Goal: Find specific page/section: Find specific page/section

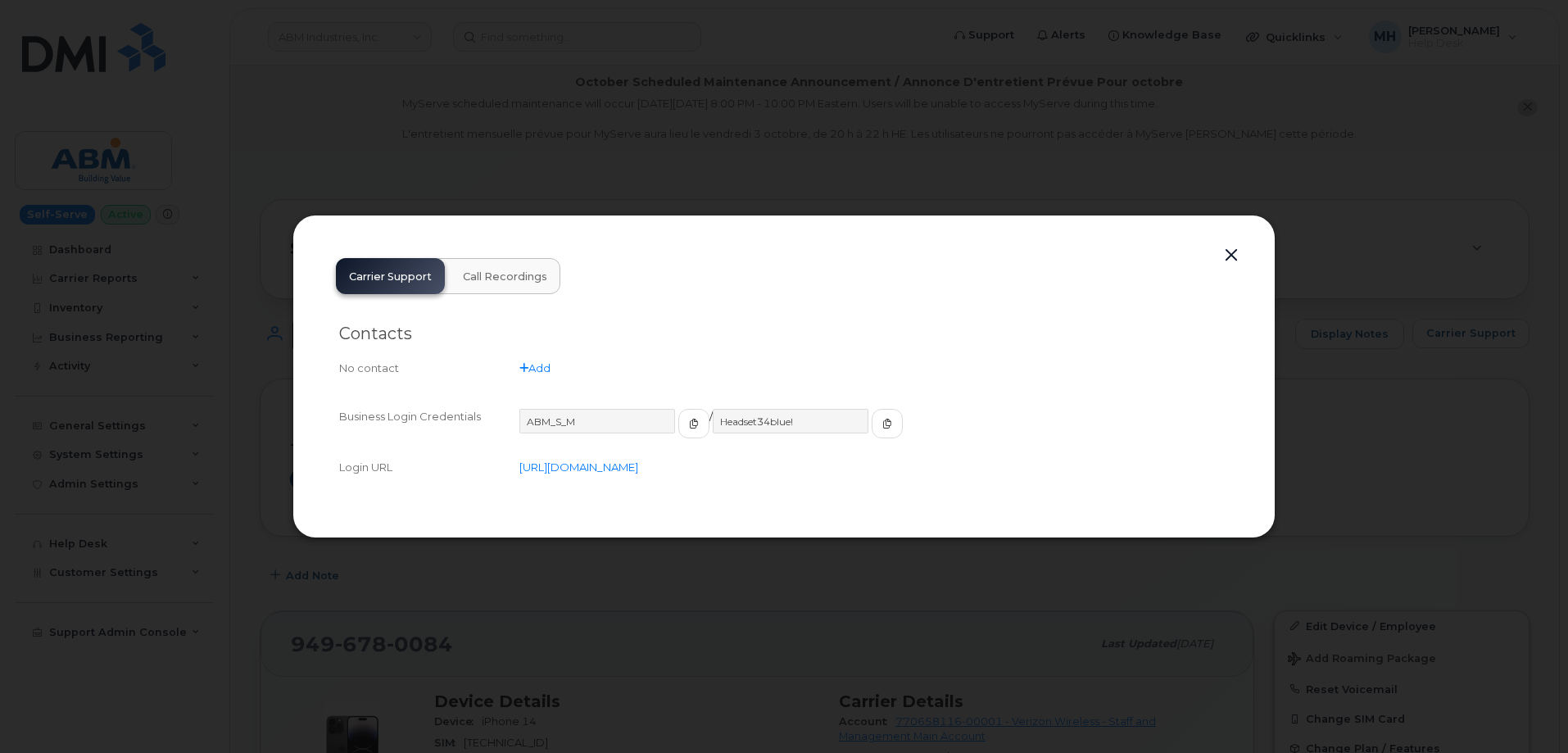
click at [1250, 243] on div "Carrier Support Call Recordings Contacts No contact Add Business Login Credenti…" at bounding box center [784, 376] width 984 height 323
click at [1234, 251] on button "button" at bounding box center [1232, 256] width 25 height 23
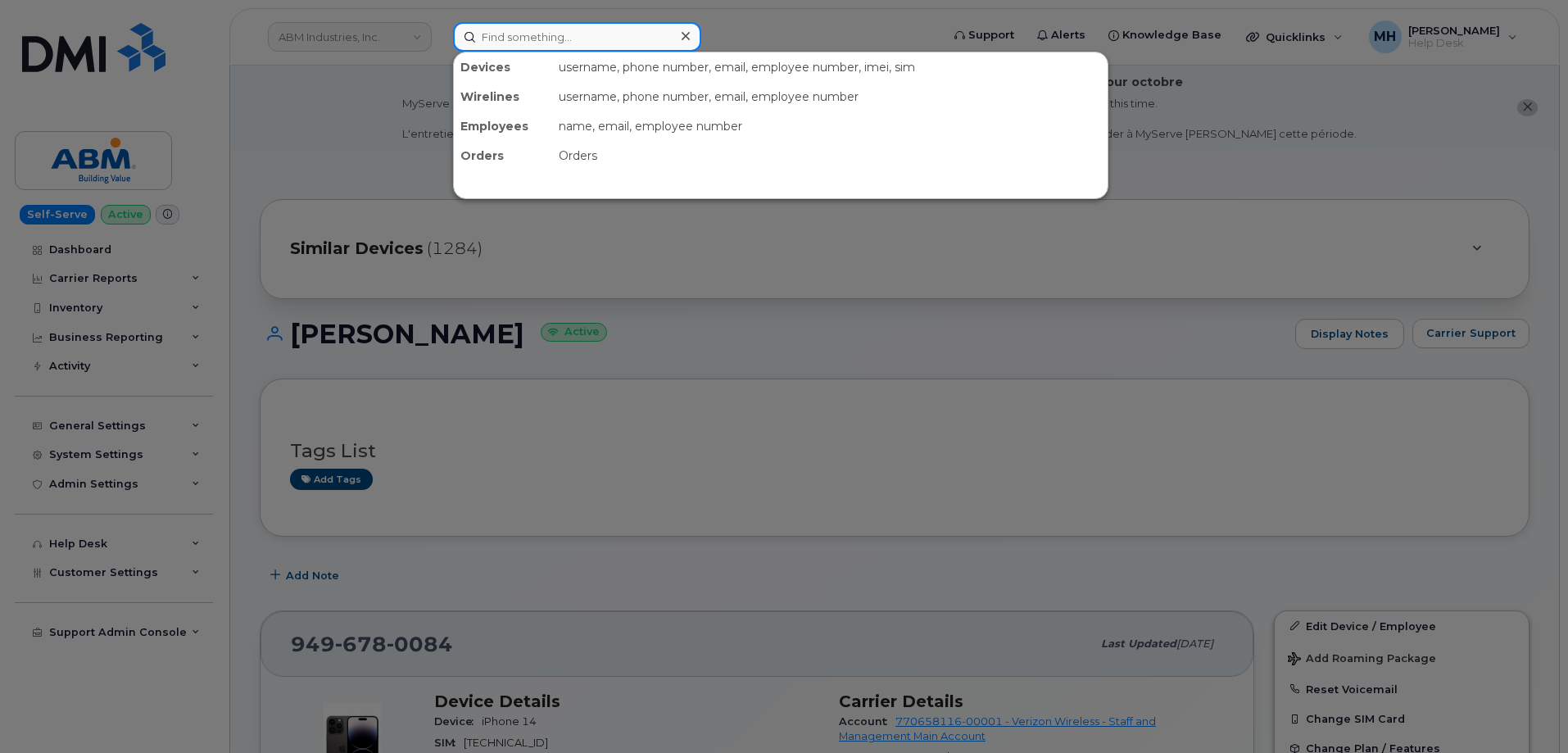
click at [558, 47] on input at bounding box center [577, 37] width 248 height 30
paste input "815-615-8887"
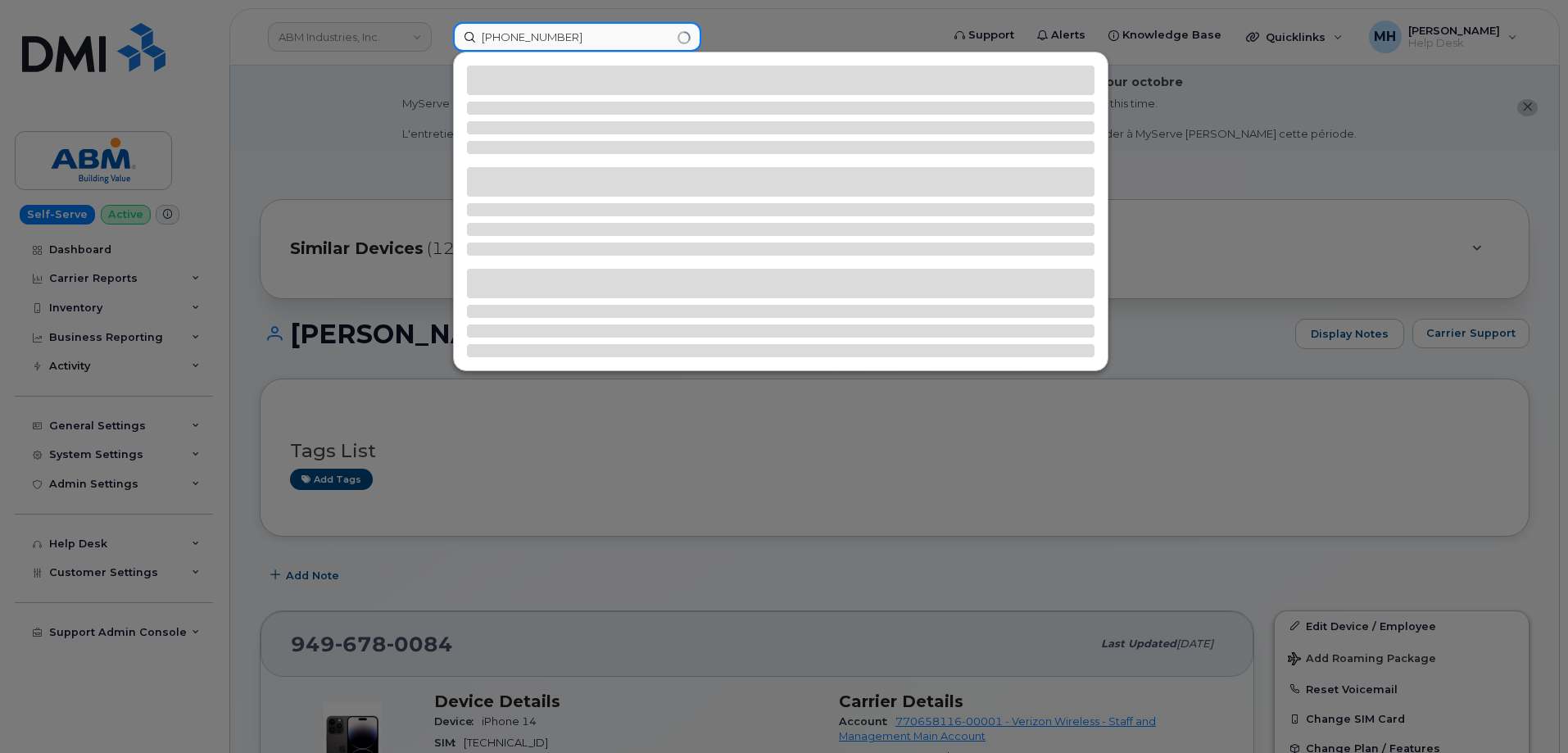
type input "815-615-8887"
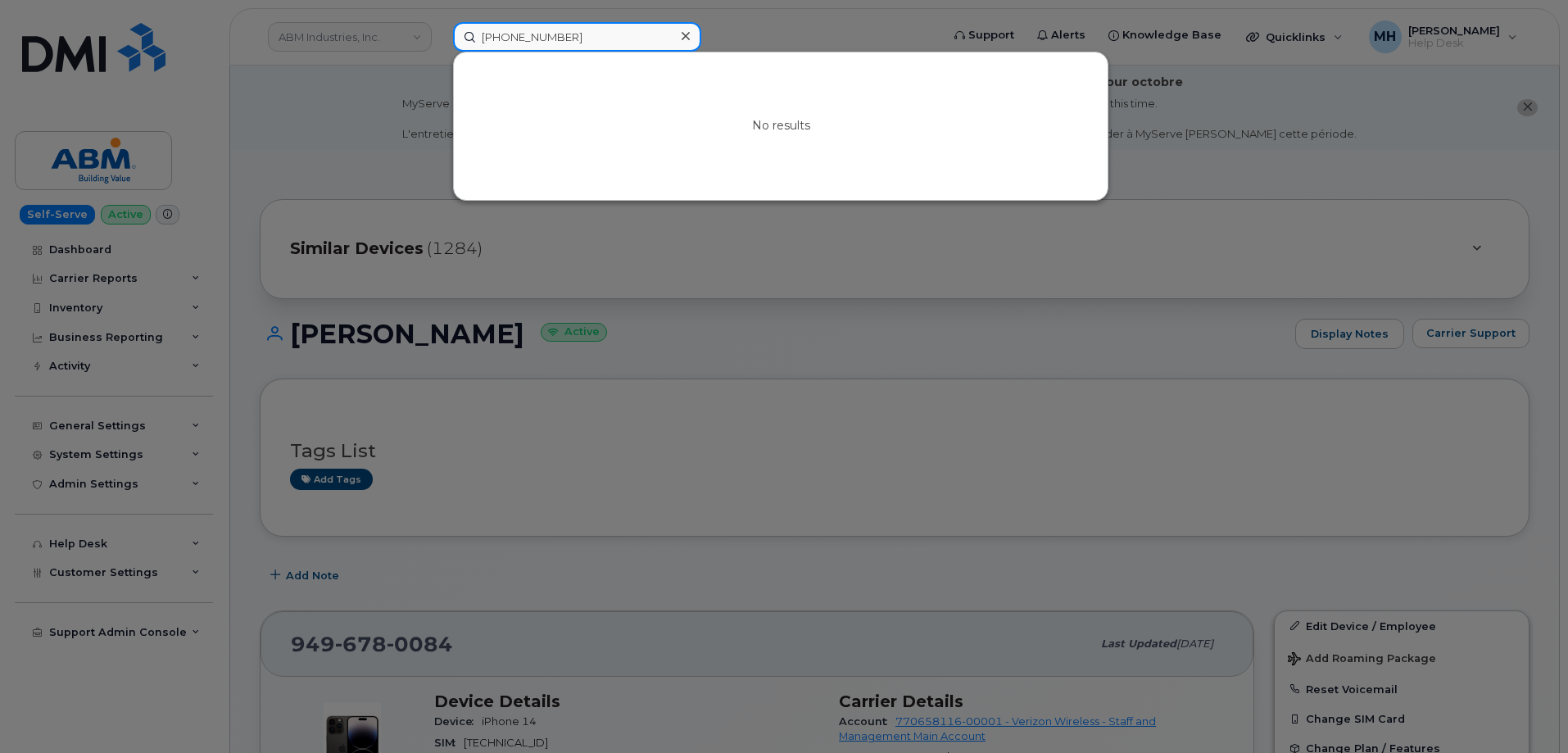
drag, startPoint x: 611, startPoint y: 35, endPoint x: 423, endPoint y: 35, distance: 188.0
click at [440, 35] on div "815-615-8887 No results" at bounding box center [692, 37] width 503 height 30
click at [349, 34] on div at bounding box center [784, 376] width 1568 height 753
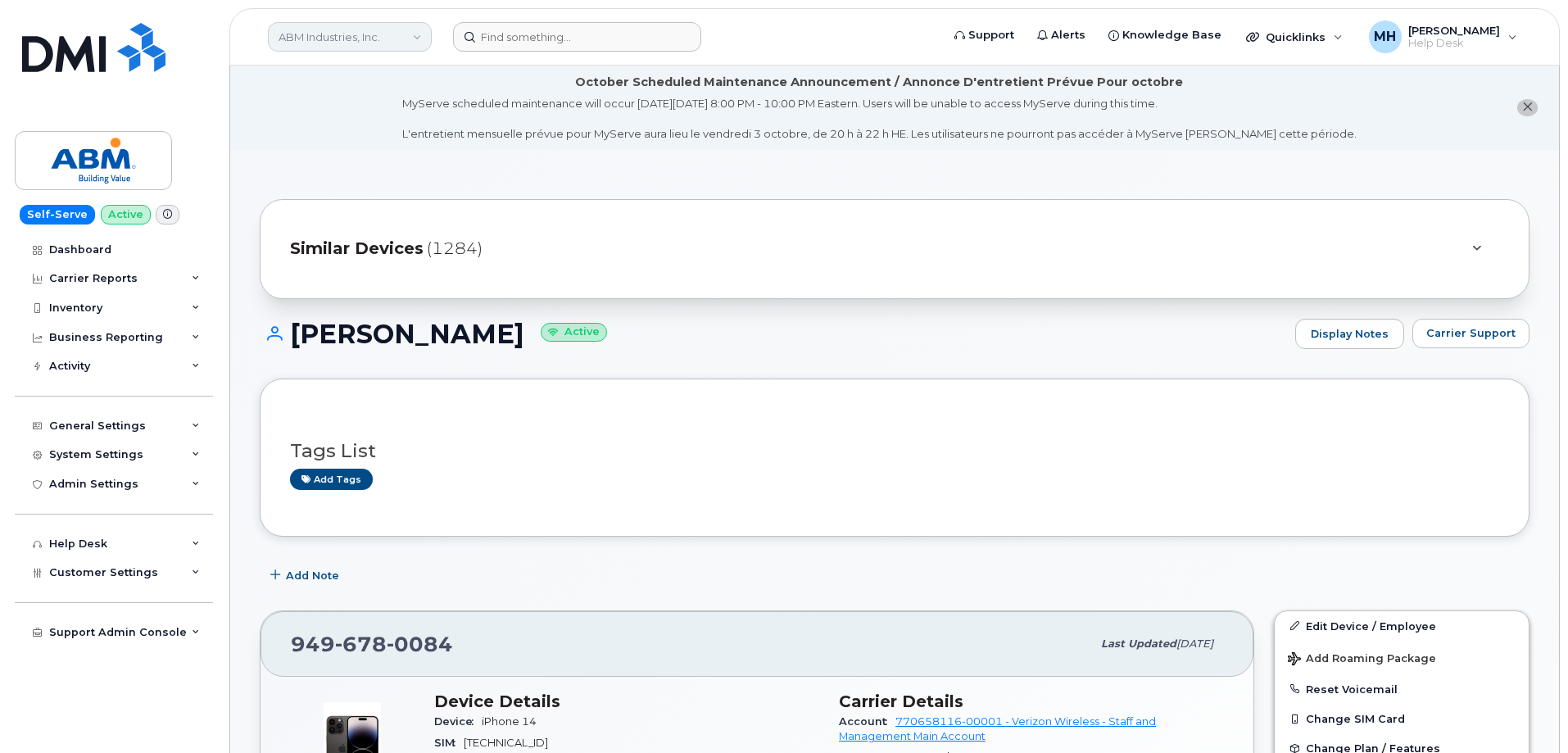
click at [345, 35] on link "ABM Industries, Inc." at bounding box center [350, 37] width 164 height 30
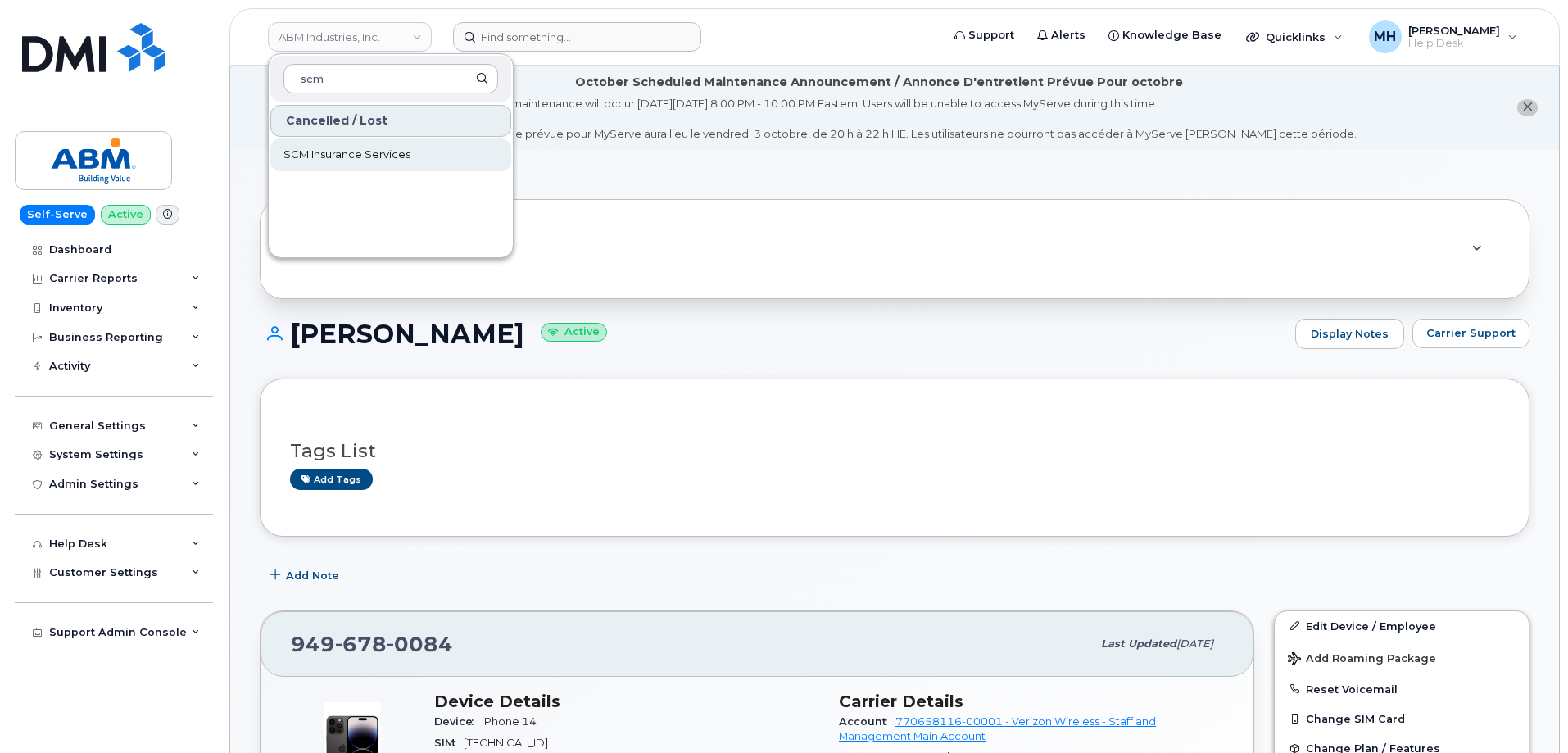
type input "scm"
click at [329, 148] on span "SCM Insurance Services" at bounding box center [347, 155] width 127 height 16
